Goal: Task Accomplishment & Management: Manage account settings

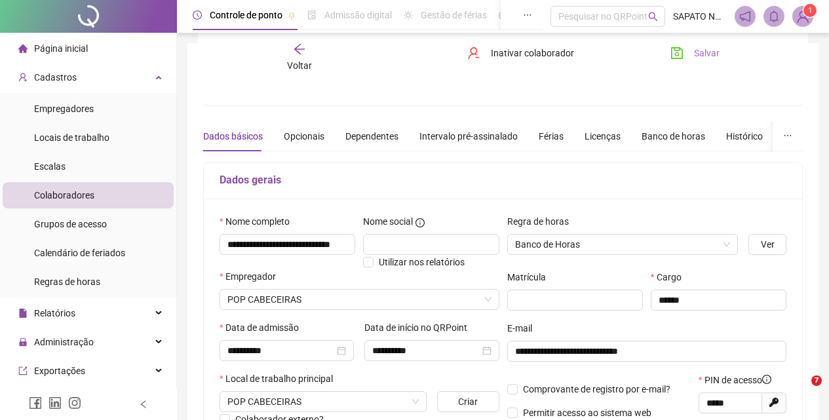
click at [698, 60] on button "Salvar" at bounding box center [695, 53] width 69 height 21
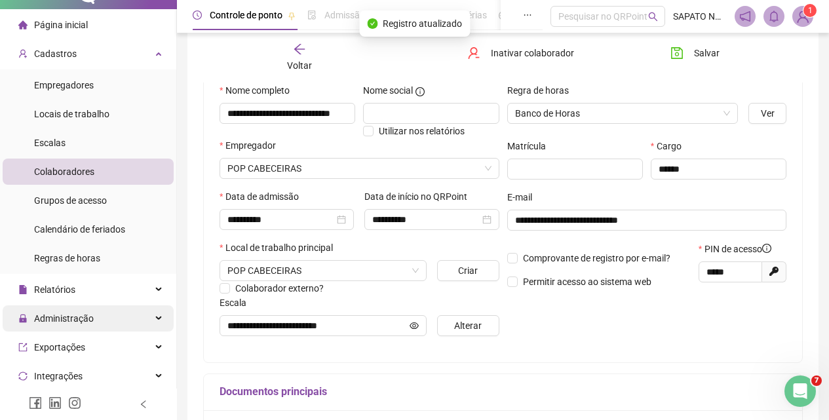
scroll to position [66, 0]
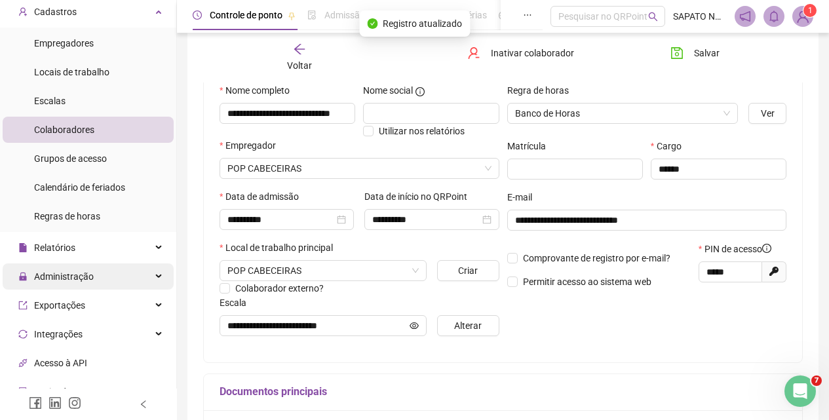
click at [69, 280] on span "Administração" at bounding box center [64, 276] width 60 height 10
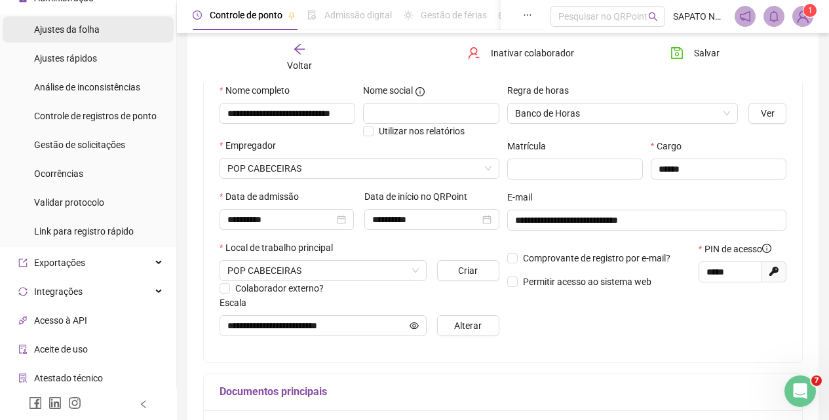
scroll to position [433, 0]
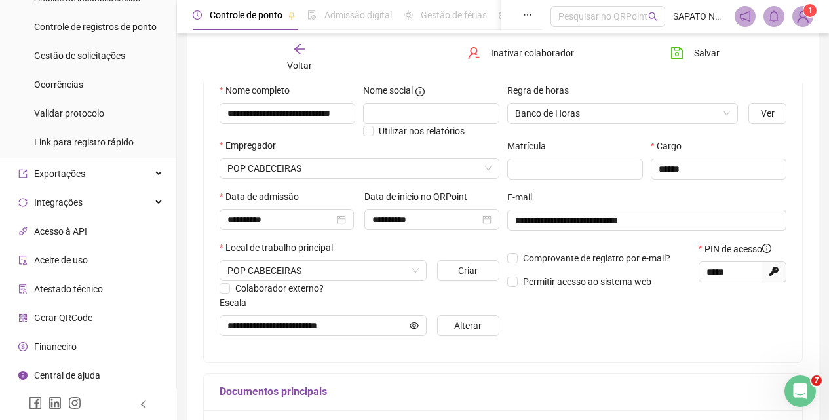
click at [64, 313] on span "Gerar QRCode" at bounding box center [63, 318] width 58 height 10
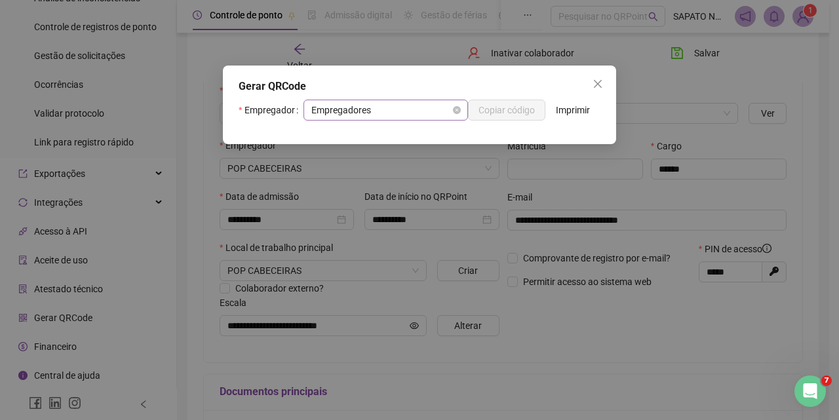
click at [422, 111] on span "Empregadores" at bounding box center [385, 110] width 149 height 20
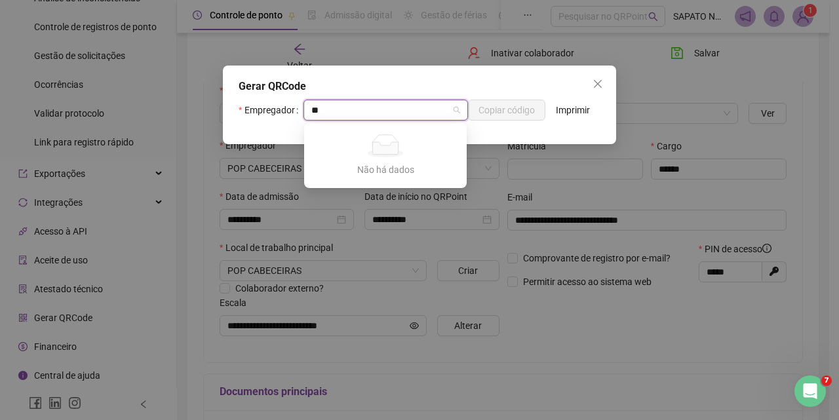
type input "***"
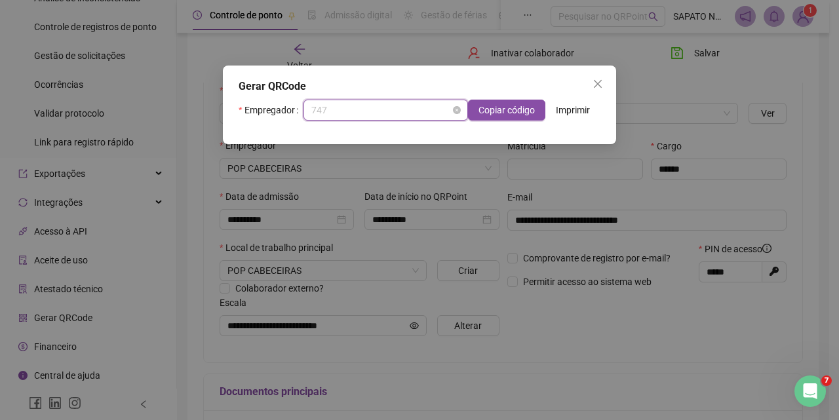
click at [424, 113] on span "747" at bounding box center [385, 110] width 149 height 20
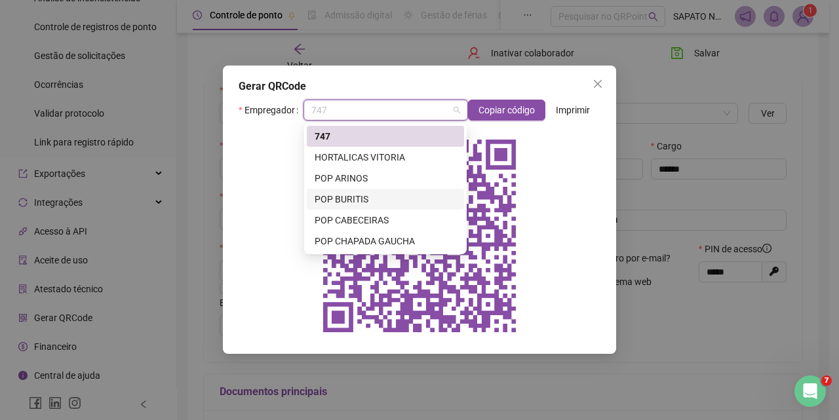
click at [348, 201] on div "POP BURITIS" at bounding box center [386, 199] width 142 height 14
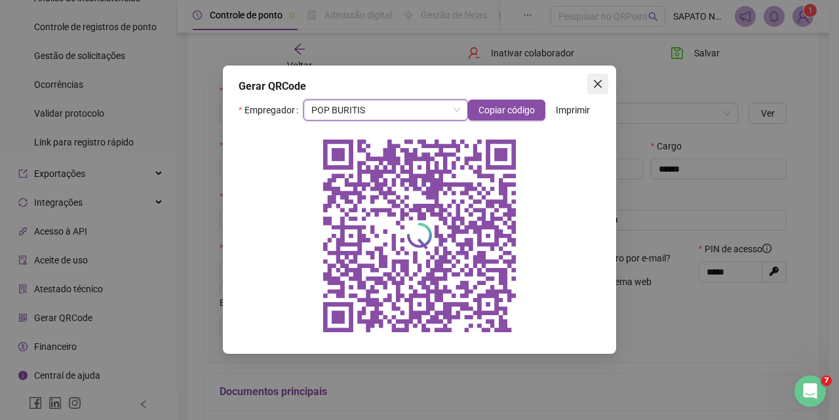
click at [591, 86] on span "Close" at bounding box center [597, 84] width 21 height 10
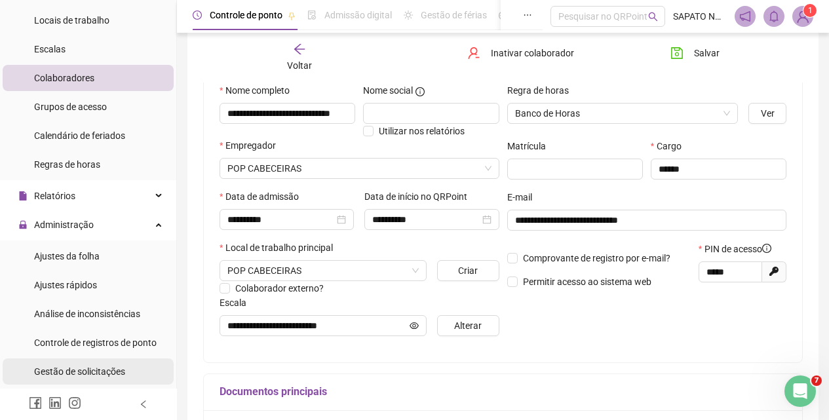
scroll to position [40, 0]
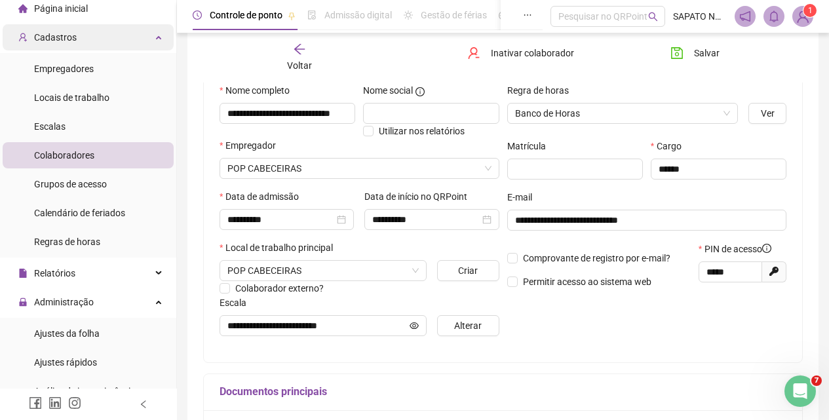
click at [73, 38] on span "Cadastros" at bounding box center [55, 37] width 43 height 10
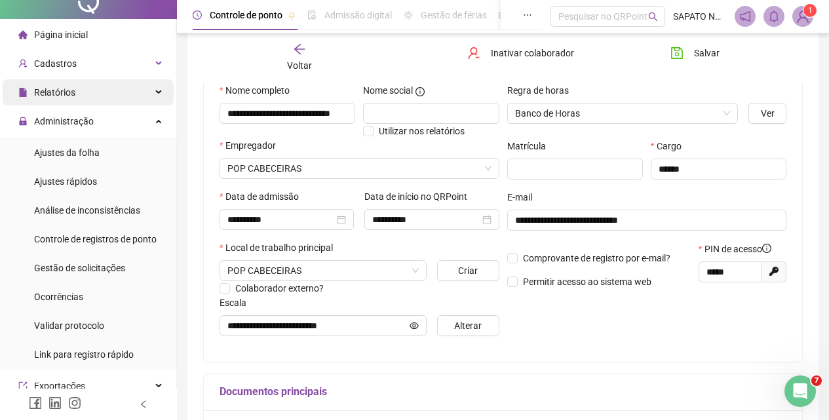
scroll to position [0, 0]
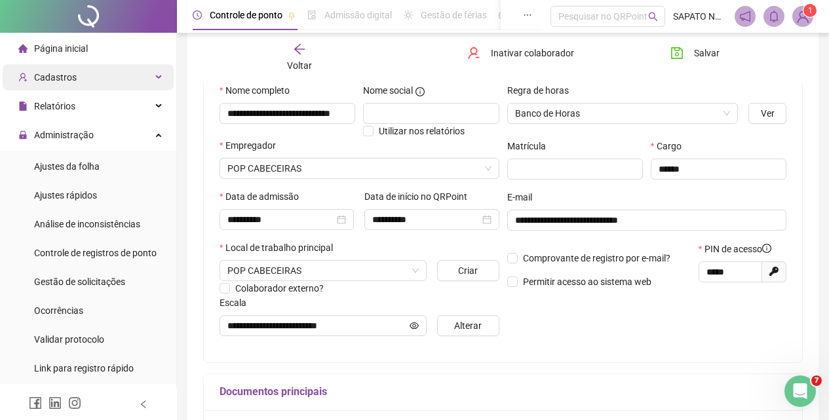
click at [81, 86] on div "Cadastros" at bounding box center [88, 77] width 171 height 26
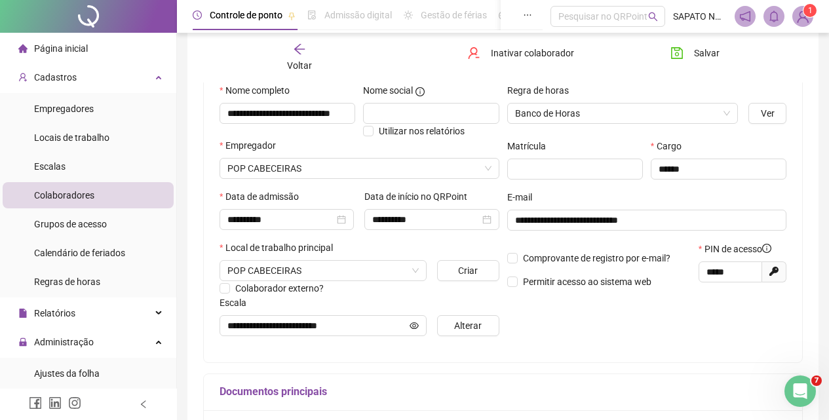
click at [81, 190] on span "Colaboradores" at bounding box center [64, 195] width 60 height 10
click at [296, 52] on icon "arrow-left" at bounding box center [299, 49] width 13 height 13
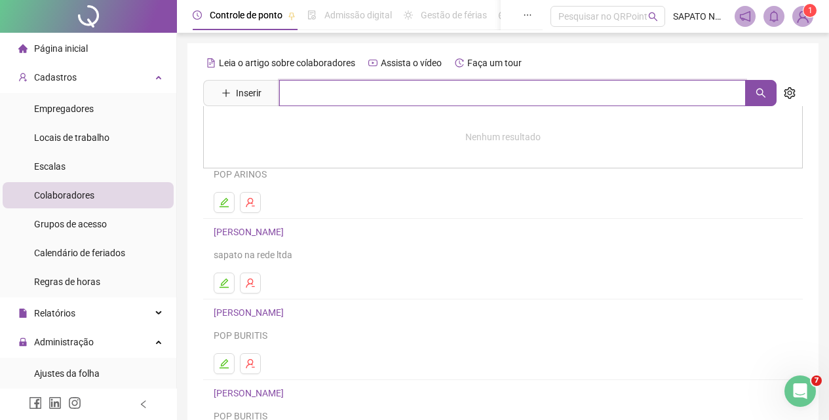
click at [296, 86] on input "text" at bounding box center [512, 93] width 467 height 26
type input "******"
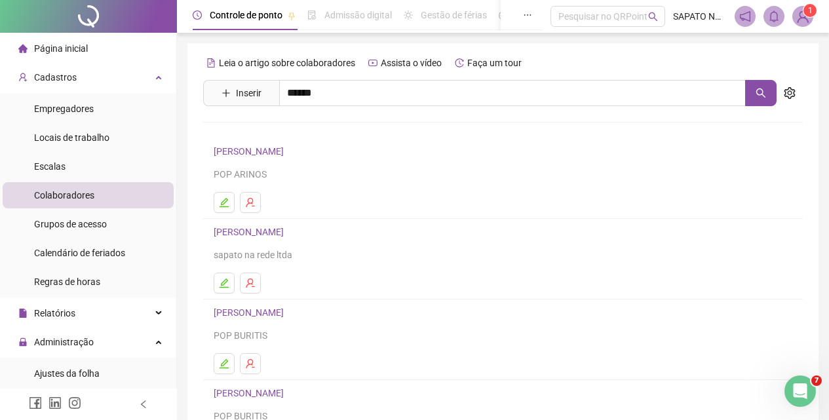
click at [298, 130] on link "[PERSON_NAME]" at bounding box center [262, 131] width 70 height 10
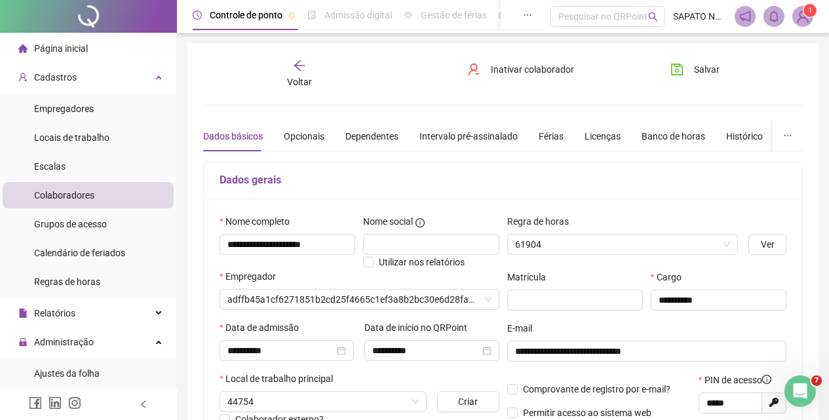
type input "**********"
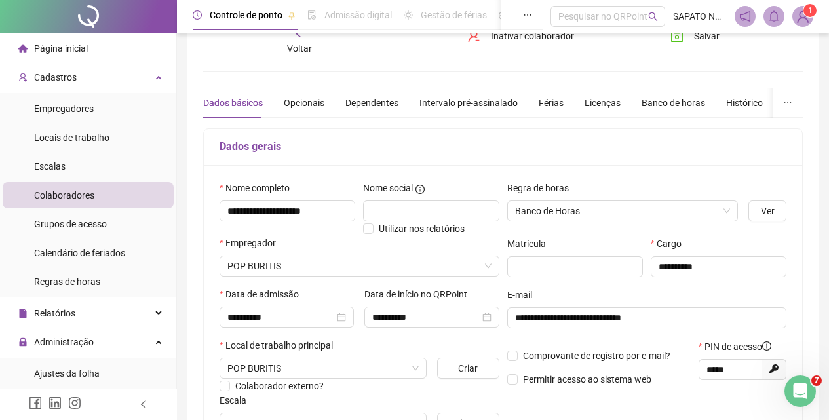
scroll to position [66, 0]
